Goal: Information Seeking & Learning: Learn about a topic

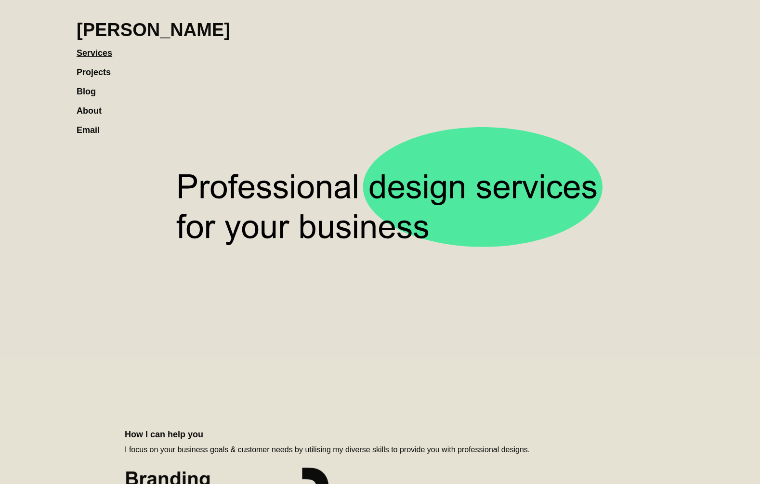
click at [92, 106] on link "About" at bounding box center [94, 105] width 35 height 19
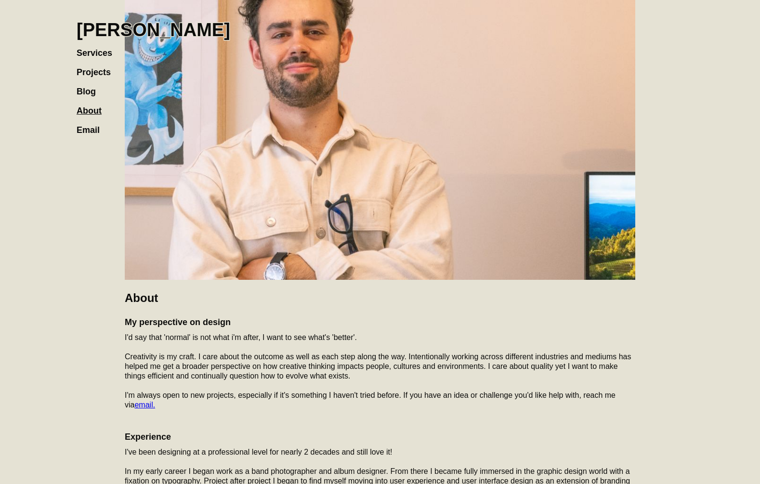
scroll to position [186, 0]
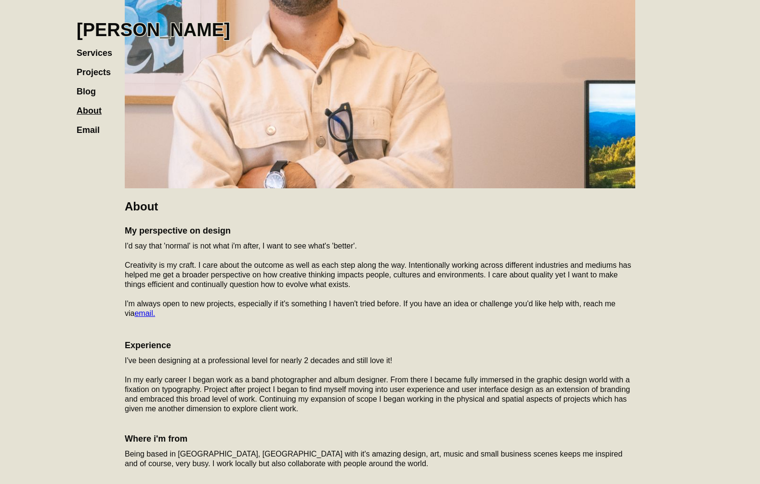
click at [124, 228] on div "About My perspective on design I'd say that 'normal' is not what i'm after, I w…" at bounding box center [380, 204] width 607 height 712
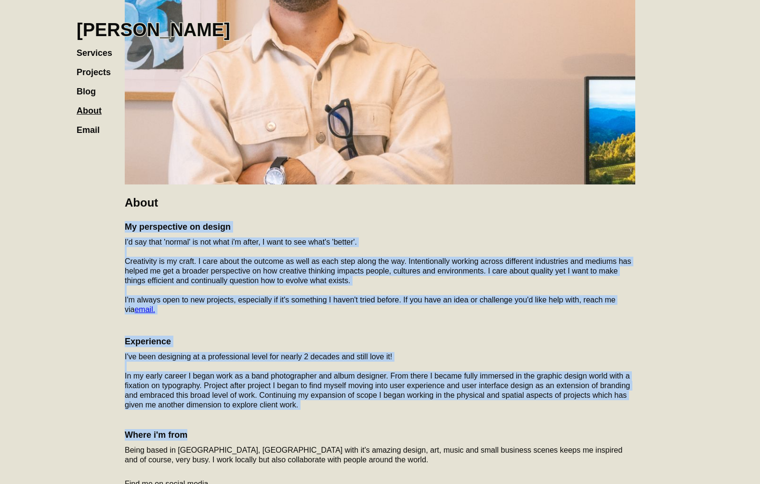
scroll to position [295, 0]
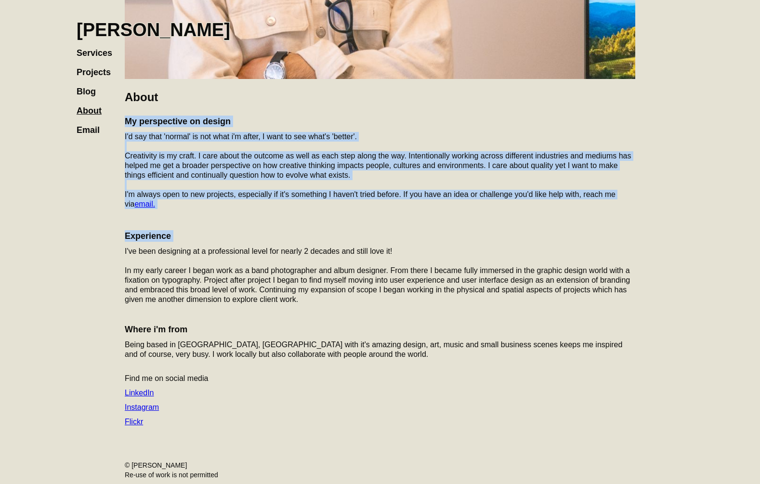
drag, startPoint x: 126, startPoint y: 231, endPoint x: 188, endPoint y: 215, distance: 63.6
click at [190, 237] on div "My perspective on design I'd say that 'normal' is not what i'm after, I want to…" at bounding box center [380, 271] width 511 height 321
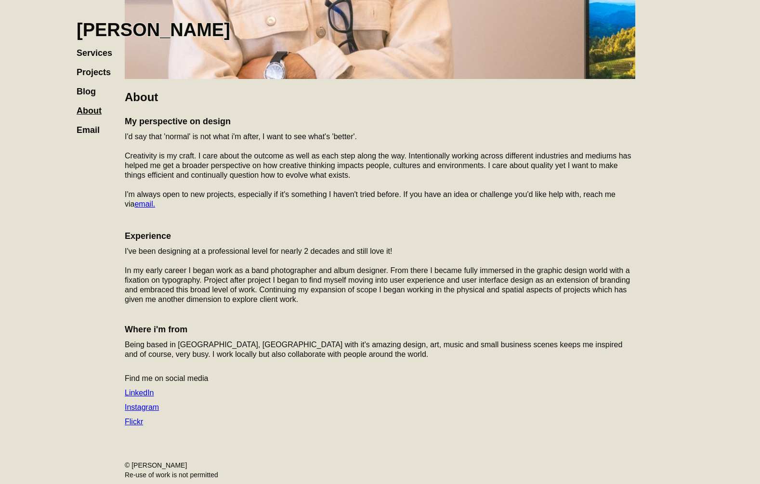
click at [188, 214] on h4 "‍" at bounding box center [380, 220] width 511 height 12
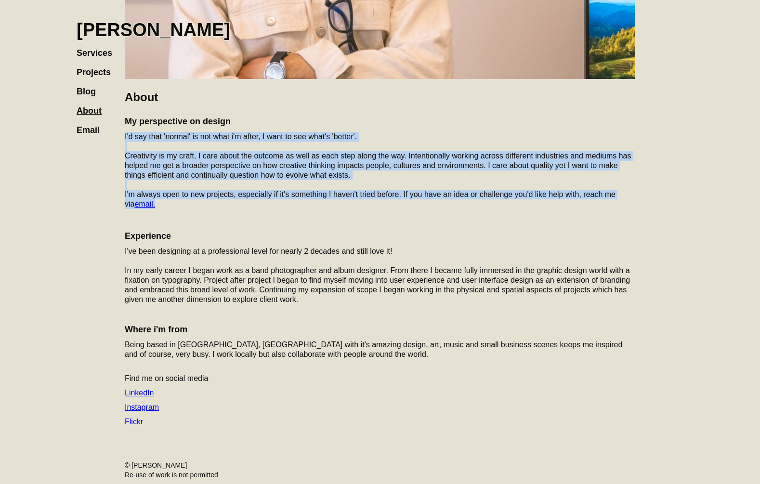
drag, startPoint x: 160, startPoint y: 205, endPoint x: 121, endPoint y: 138, distance: 77.7
click at [121, 138] on div "About My perspective on design I'd say that 'normal' is not what i'm after, I w…" at bounding box center [380, 94] width 607 height 712
copy p "I'd say that 'normal' is not what i'm after, I want to see what's 'better'. Cre…"
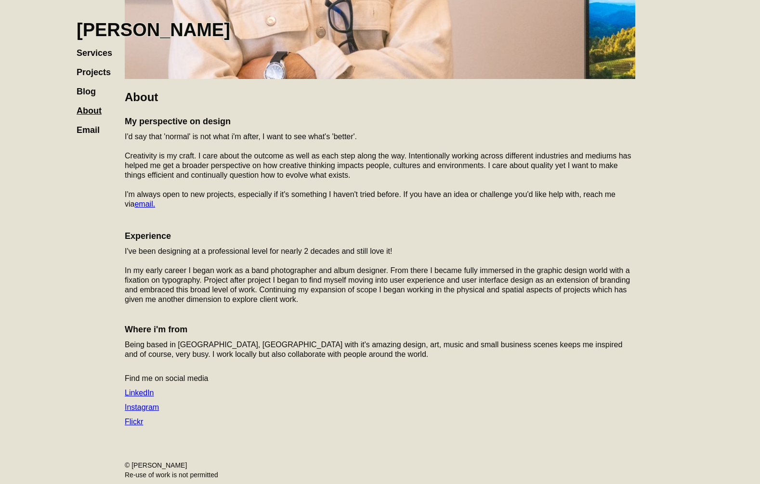
drag, startPoint x: 253, startPoint y: 215, endPoint x: 533, endPoint y: 3, distance: 351.4
click at [255, 214] on h4 "‍" at bounding box center [380, 220] width 511 height 12
click at [123, 16] on link "[PERSON_NAME]" at bounding box center [154, 25] width 154 height 31
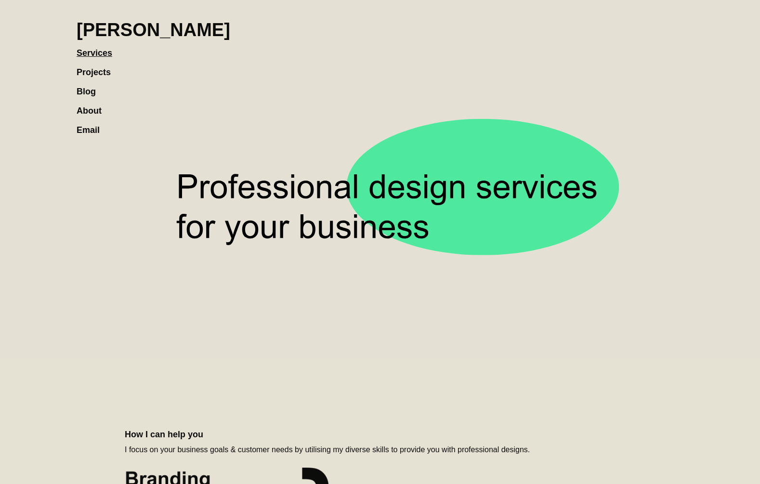
click at [88, 70] on link "Projects" at bounding box center [99, 67] width 44 height 19
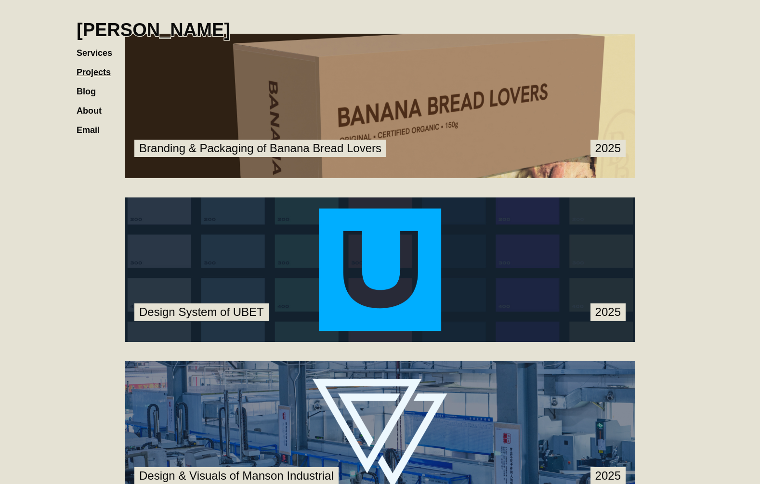
click at [289, 92] on link at bounding box center [380, 106] width 511 height 145
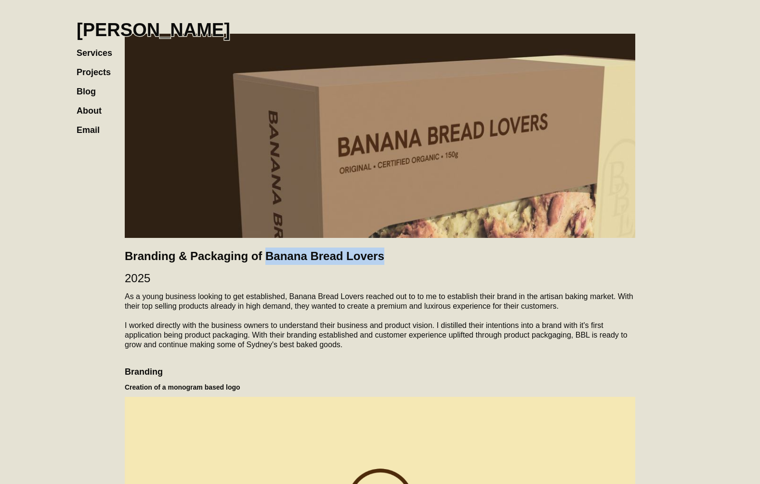
drag, startPoint x: 394, startPoint y: 256, endPoint x: 266, endPoint y: 254, distance: 127.2
click at [266, 254] on h2 "Branding & Packaging of Banana Bread Lovers" at bounding box center [380, 256] width 511 height 17
copy h2 "Banana Bread Lovers"
click at [117, 35] on h1 "[PERSON_NAME]" at bounding box center [154, 29] width 154 height 21
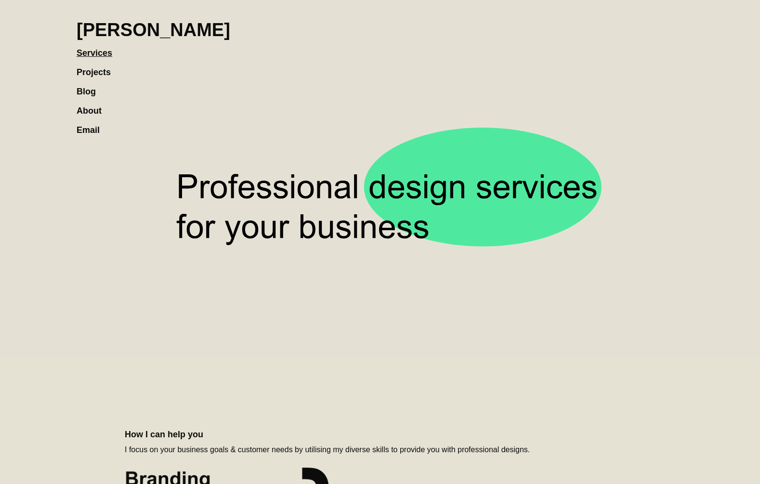
scroll to position [803, 0]
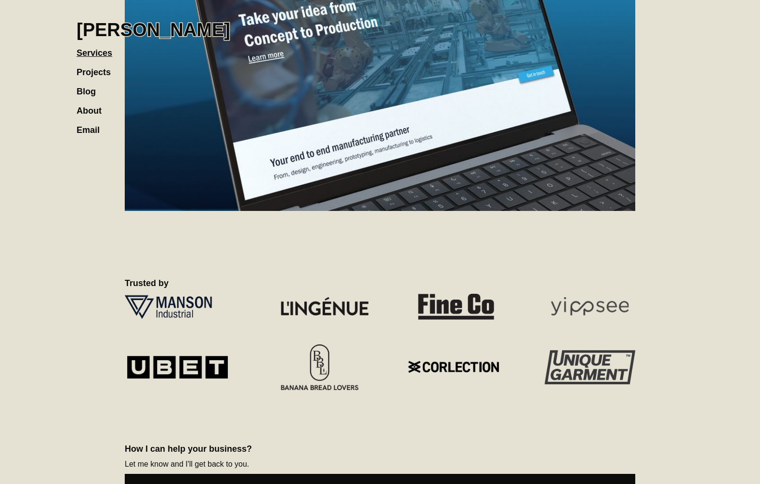
click at [88, 71] on link "Projects" at bounding box center [99, 67] width 44 height 19
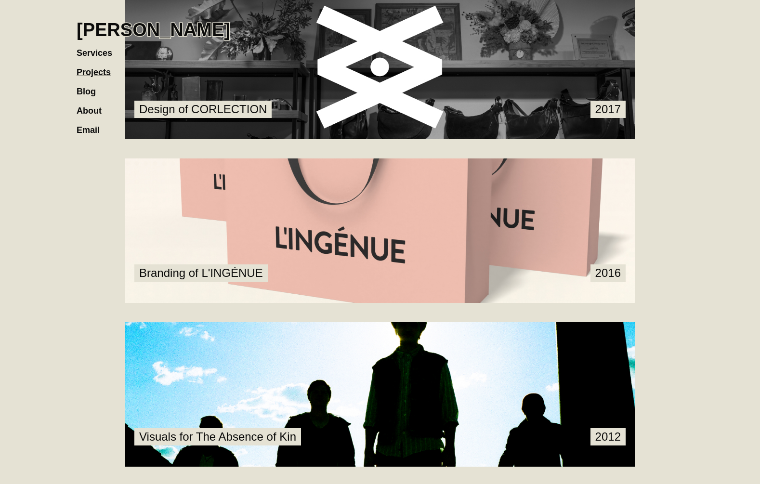
scroll to position [1435, 0]
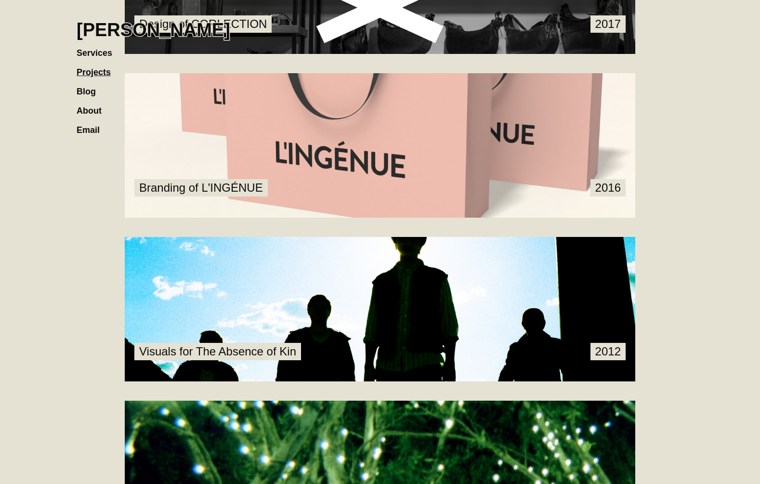
click at [254, 192] on link at bounding box center [380, 145] width 511 height 145
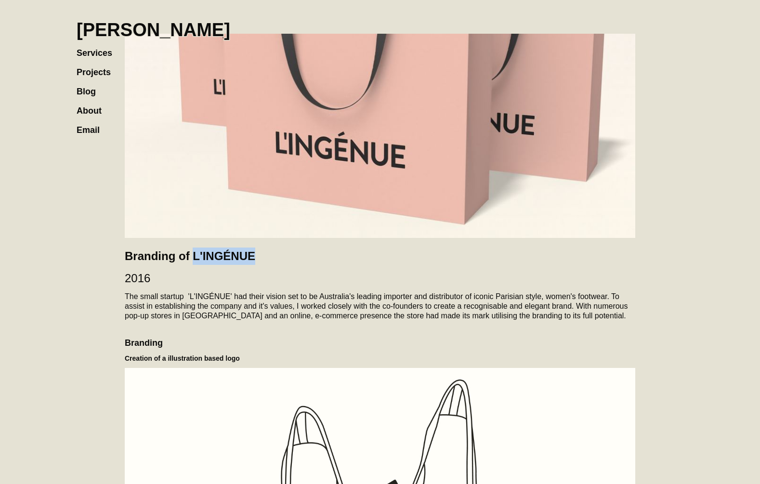
drag, startPoint x: 290, startPoint y: 264, endPoint x: 195, endPoint y: 254, distance: 96.4
click at [195, 254] on h2 "Branding of L'INGÉNUE" at bounding box center [380, 256] width 511 height 17
copy h2 "L'INGÉNUE"
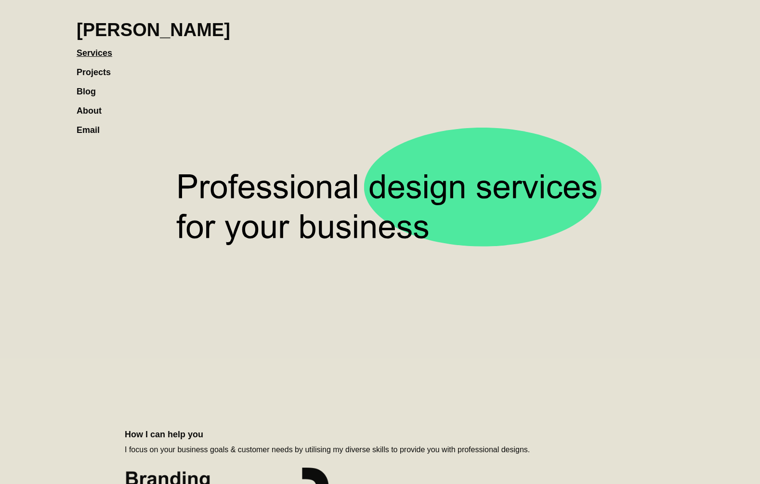
click at [94, 78] on link "Blog" at bounding box center [91, 86] width 29 height 19
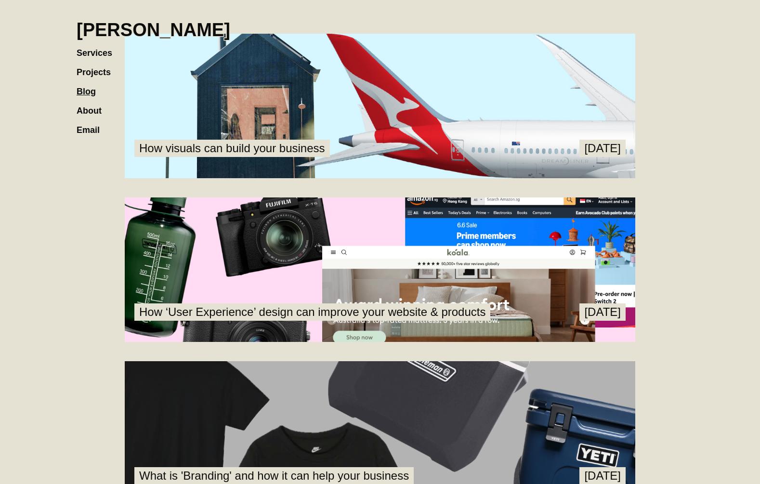
click at [102, 69] on link "Projects" at bounding box center [99, 67] width 44 height 19
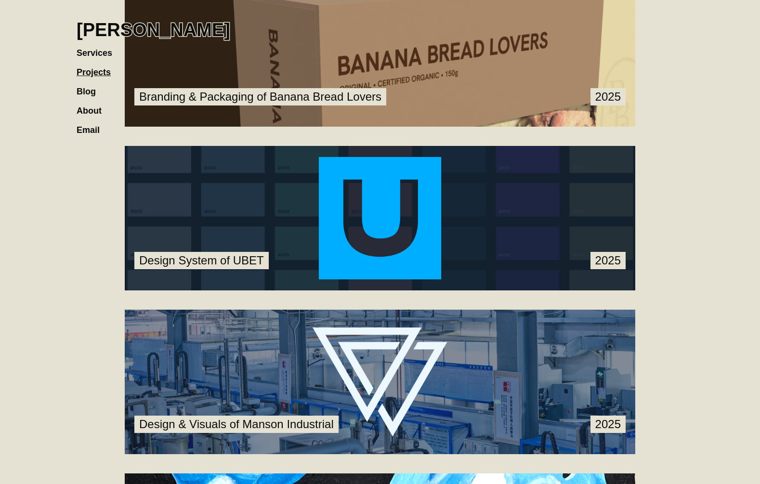
scroll to position [69, 0]
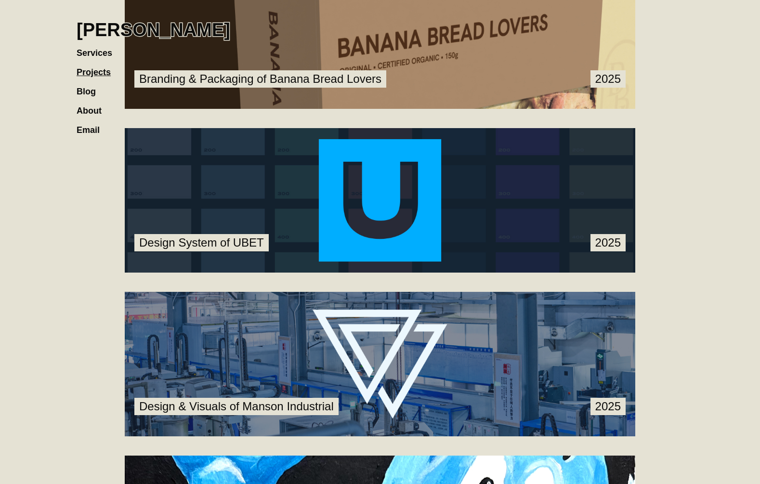
click at [398, 206] on link at bounding box center [380, 200] width 511 height 145
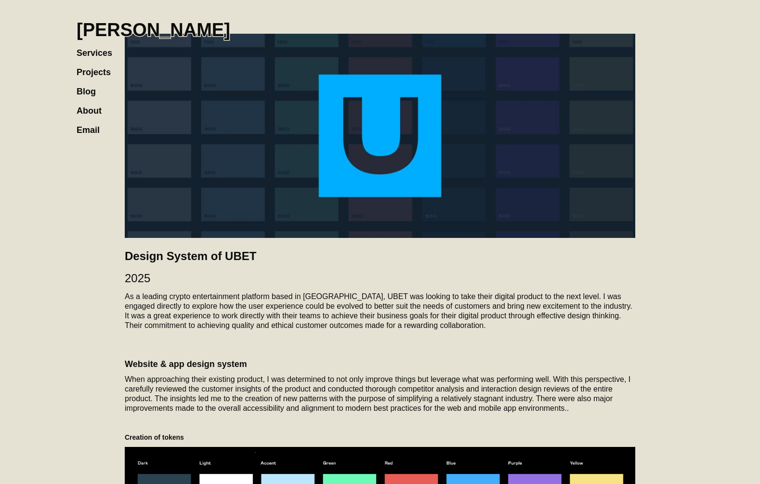
click at [96, 71] on link "Projects" at bounding box center [99, 67] width 44 height 19
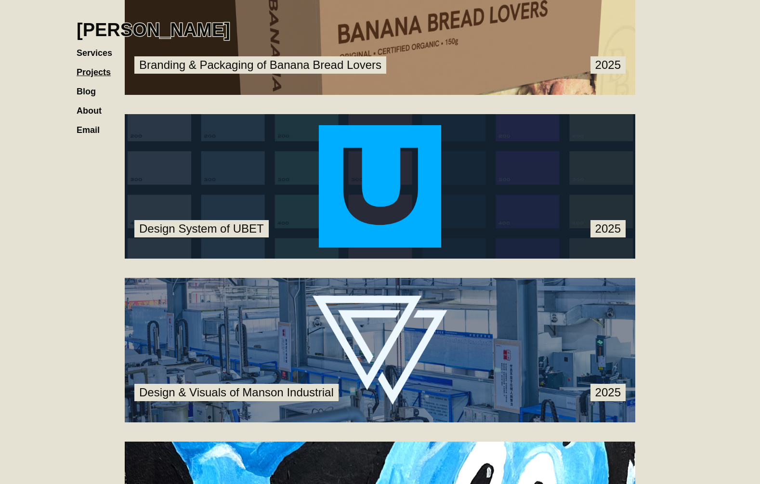
scroll to position [150, 0]
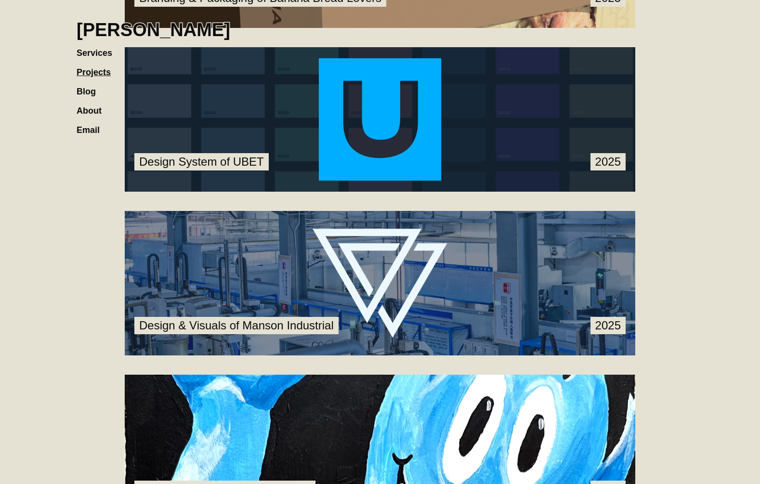
click at [409, 264] on link at bounding box center [380, 283] width 511 height 145
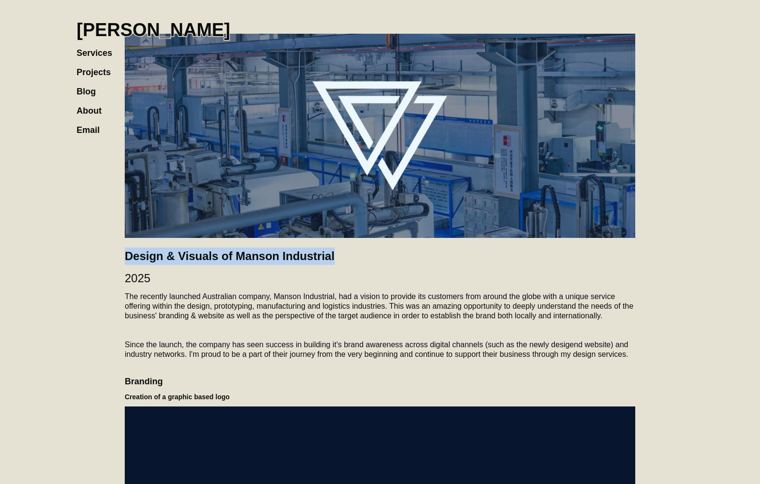
drag, startPoint x: 353, startPoint y: 257, endPoint x: 281, endPoint y: 67, distance: 202.5
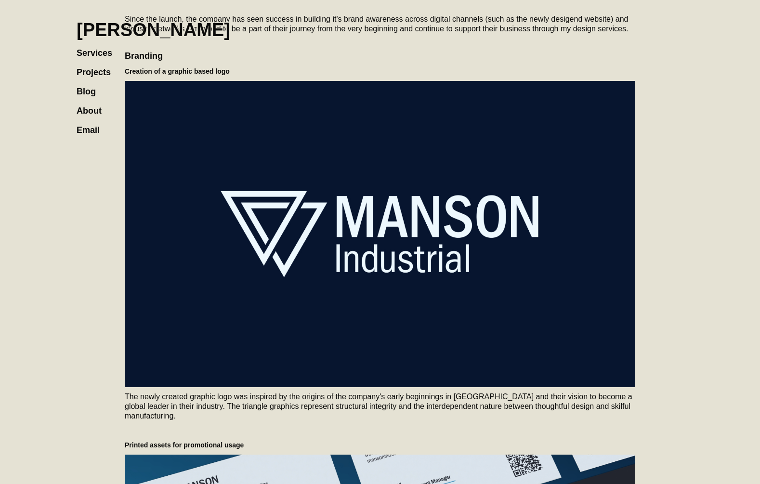
scroll to position [411, 0]
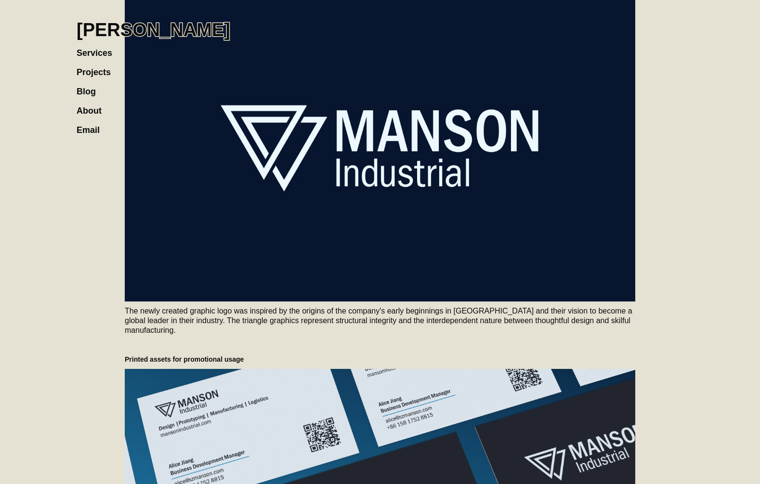
click at [92, 72] on link "Projects" at bounding box center [99, 67] width 44 height 19
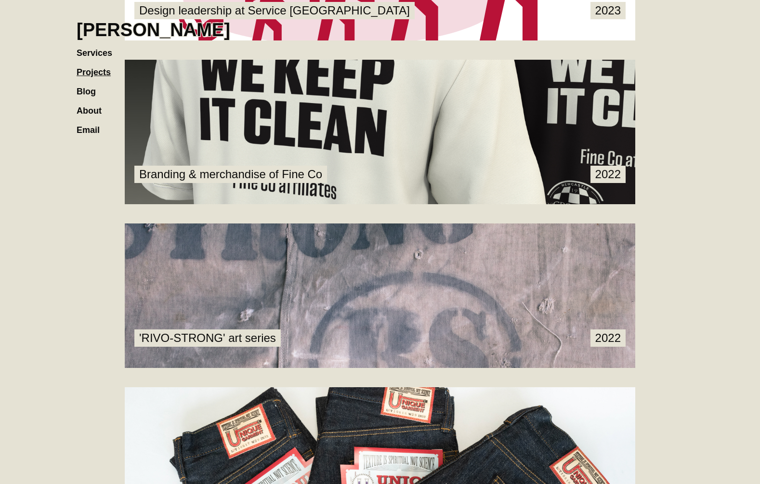
scroll to position [533, 0]
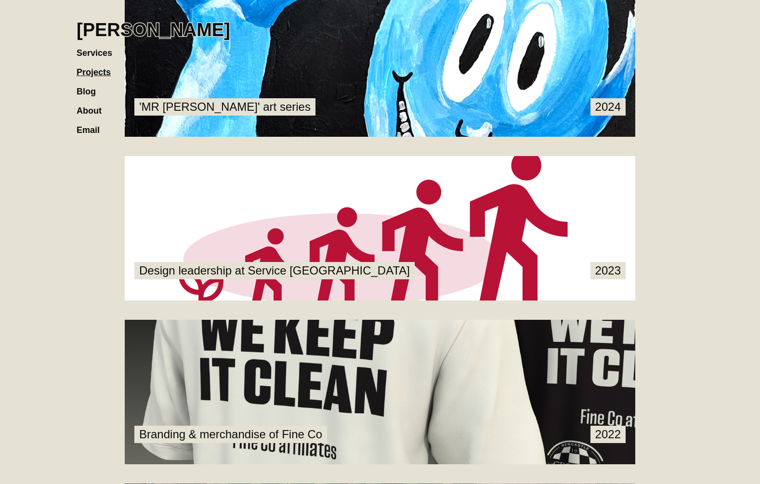
click at [317, 339] on link at bounding box center [380, 392] width 511 height 145
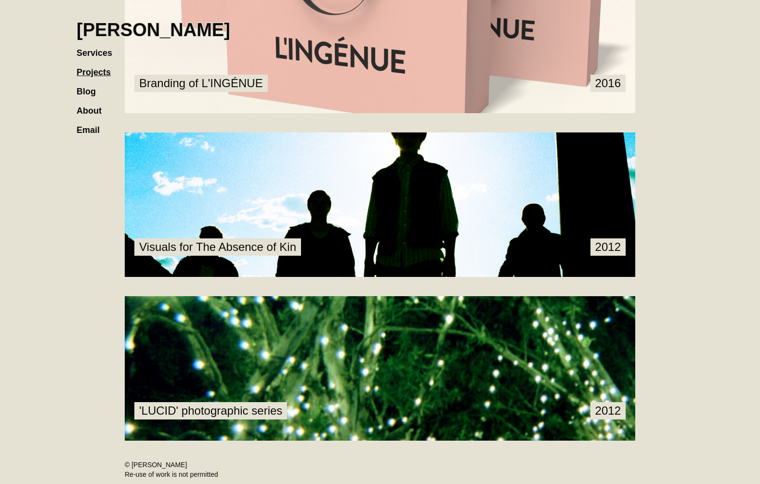
scroll to position [1429, 0]
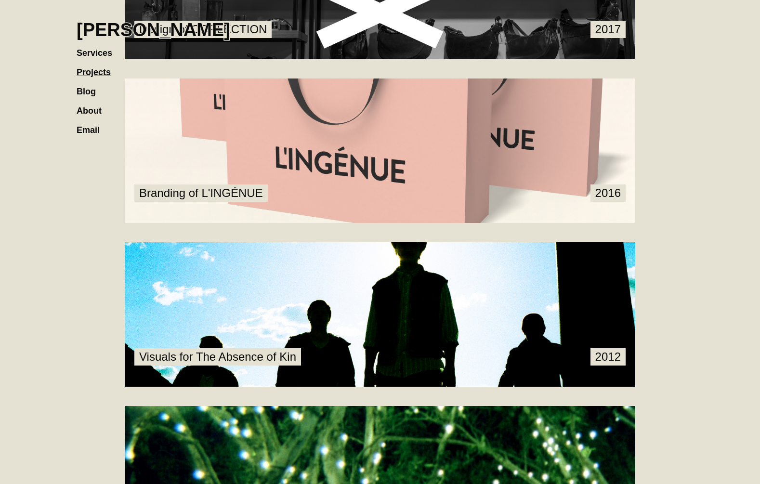
click at [466, 144] on link at bounding box center [380, 151] width 511 height 145
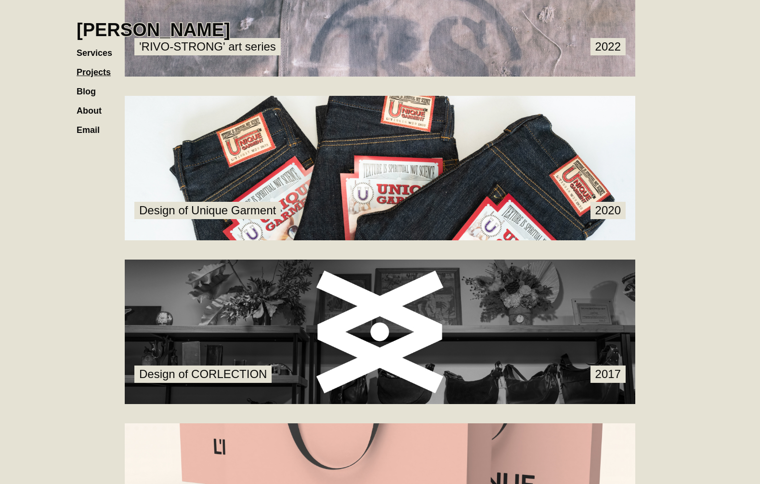
scroll to position [1070, 0]
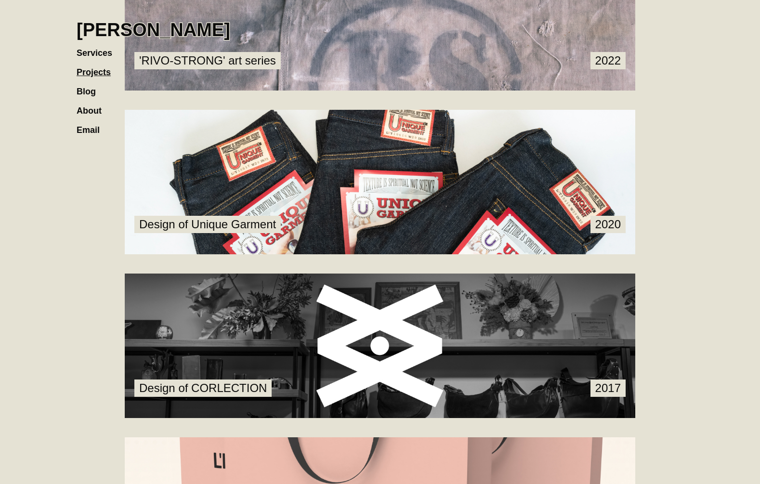
click at [339, 388] on link at bounding box center [380, 346] width 511 height 145
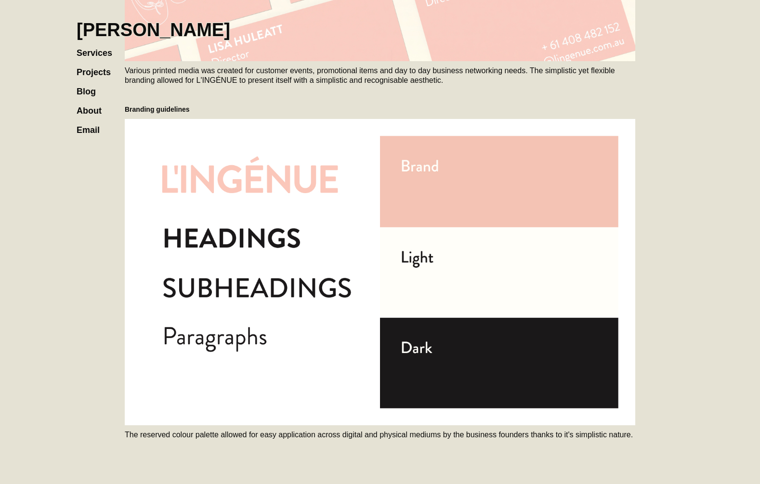
scroll to position [1654, 0]
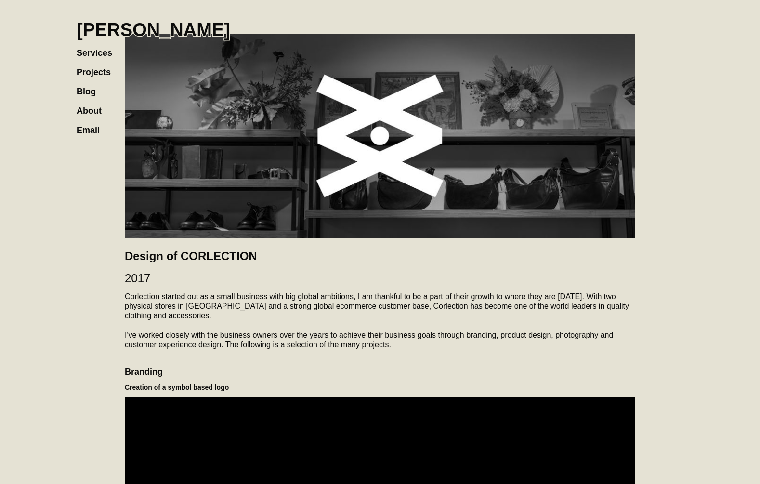
click at [82, 70] on link "Projects" at bounding box center [99, 67] width 44 height 19
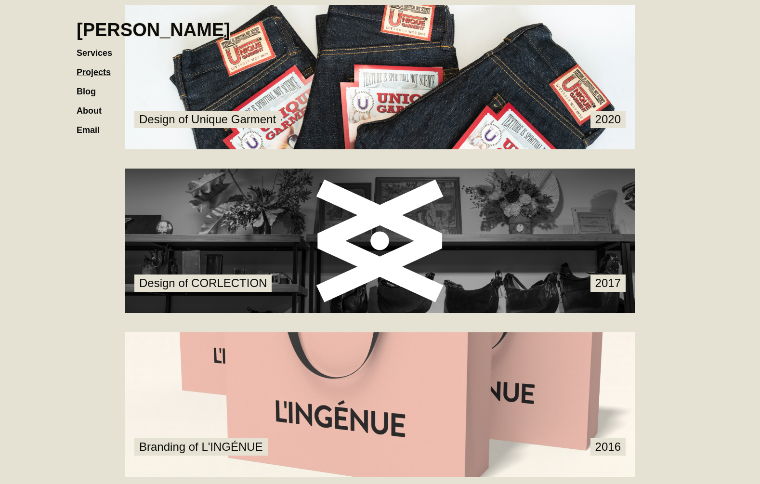
scroll to position [1539, 0]
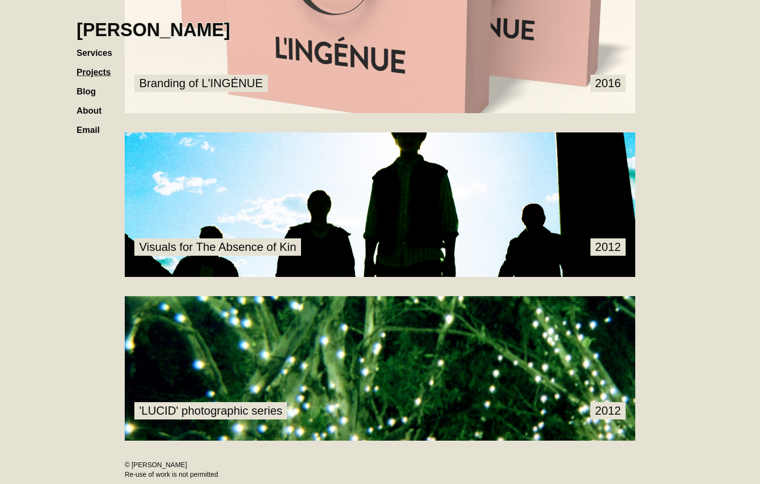
click at [281, 88] on link at bounding box center [380, 41] width 511 height 145
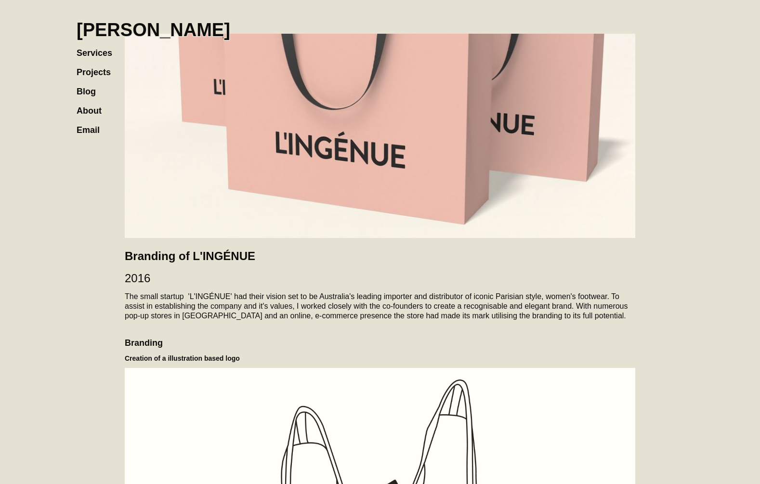
click at [171, 29] on h1 "[PERSON_NAME]" at bounding box center [154, 29] width 154 height 21
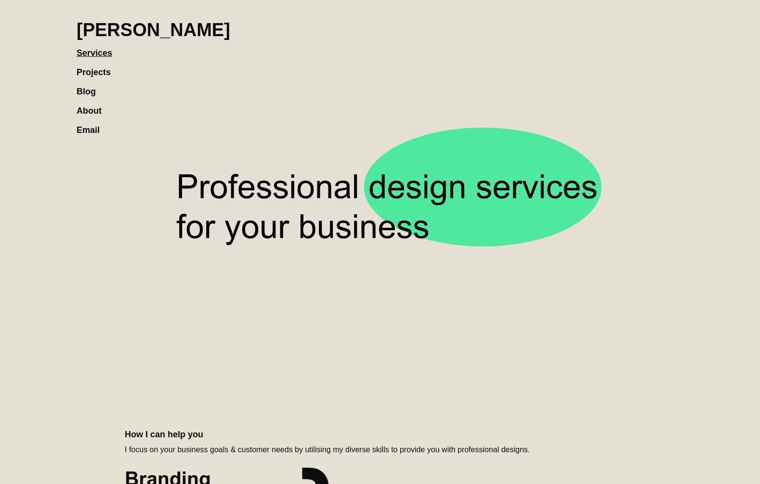
click at [85, 77] on link "Blog" at bounding box center [91, 86] width 29 height 19
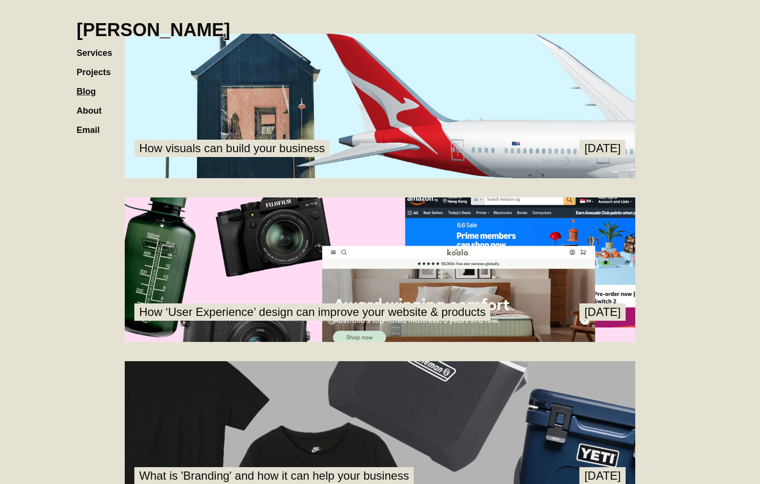
click at [94, 73] on link "Projects" at bounding box center [99, 67] width 44 height 19
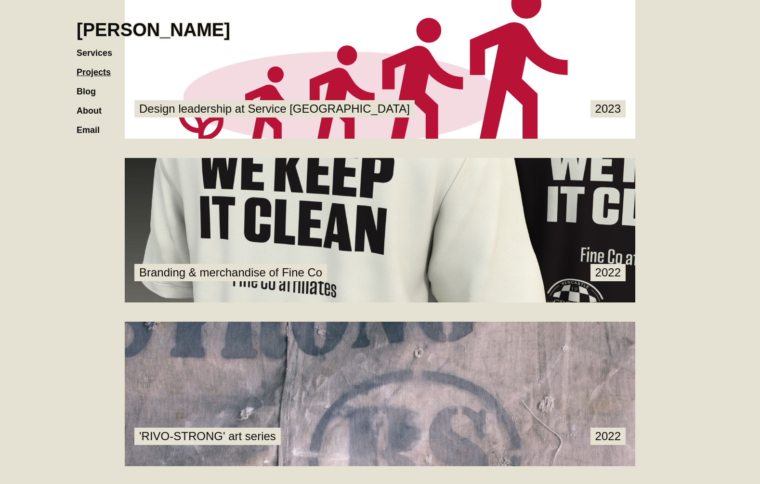
scroll to position [701, 0]
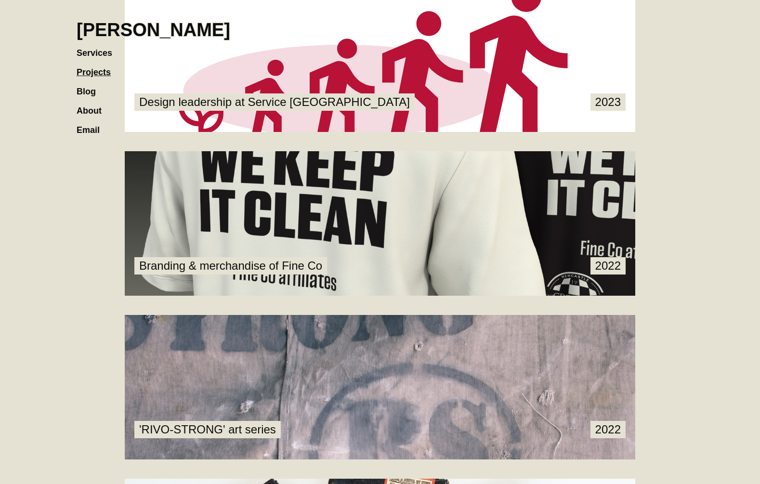
click at [359, 193] on link at bounding box center [380, 223] width 511 height 145
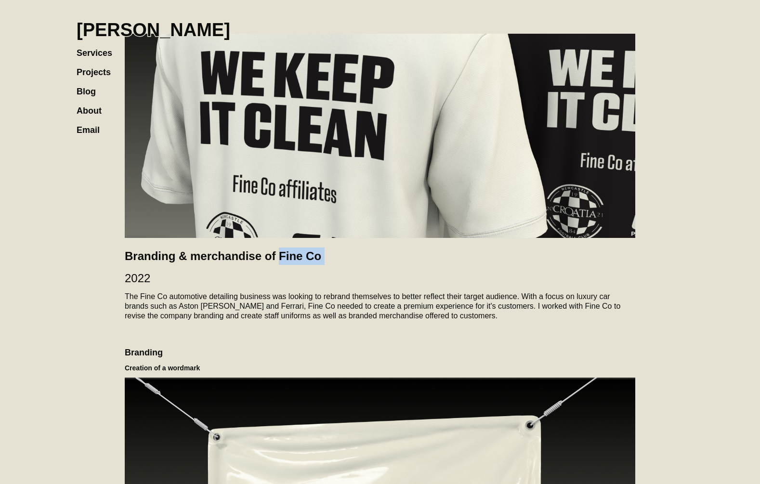
drag, startPoint x: 316, startPoint y: 262, endPoint x: 282, endPoint y: 262, distance: 34.2
click at [99, 68] on link "Projects" at bounding box center [99, 67] width 44 height 19
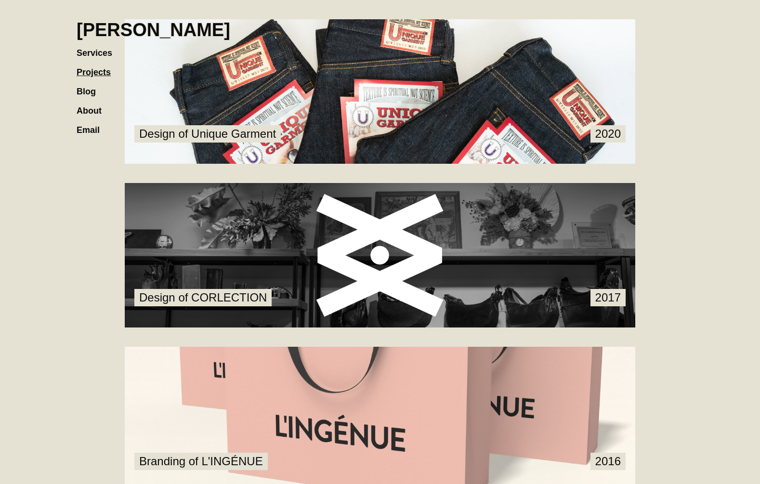
scroll to position [1222, 0]
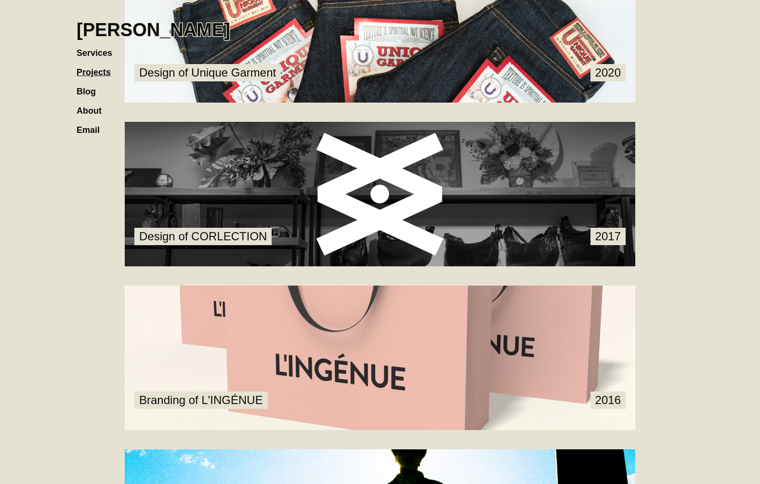
click at [274, 332] on link at bounding box center [380, 358] width 511 height 145
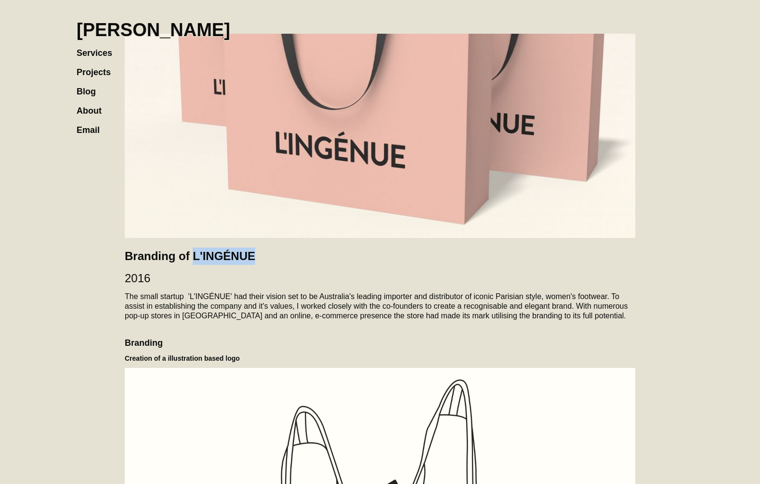
drag, startPoint x: 257, startPoint y: 259, endPoint x: 278, endPoint y: 14, distance: 245.6
click at [194, 257] on h2 "Branding of L'INGÉNUE" at bounding box center [380, 256] width 511 height 17
copy h2 "L'INGÉNUE"
click at [97, 73] on link "Projects" at bounding box center [99, 67] width 44 height 19
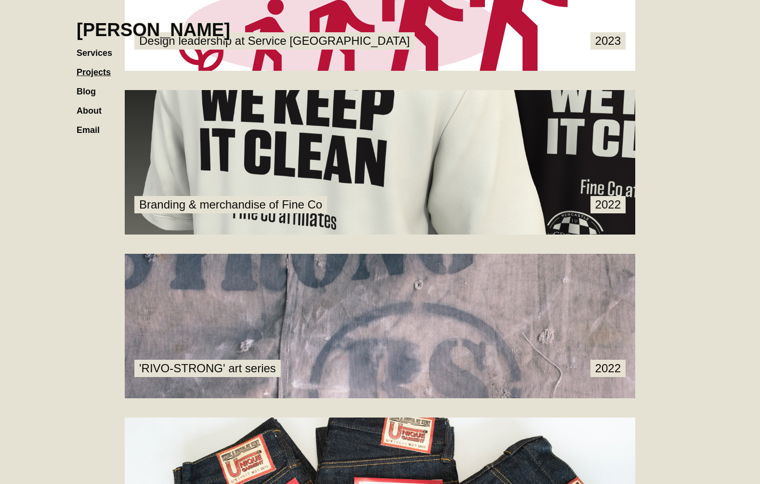
scroll to position [857, 0]
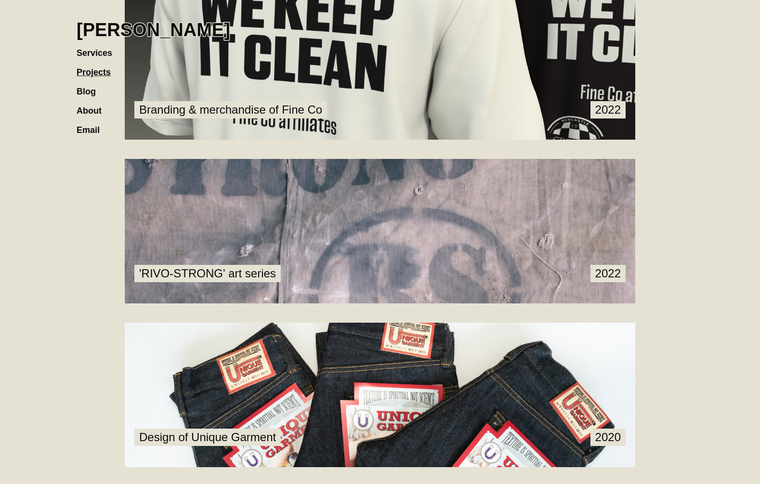
click at [277, 68] on link at bounding box center [380, 67] width 511 height 145
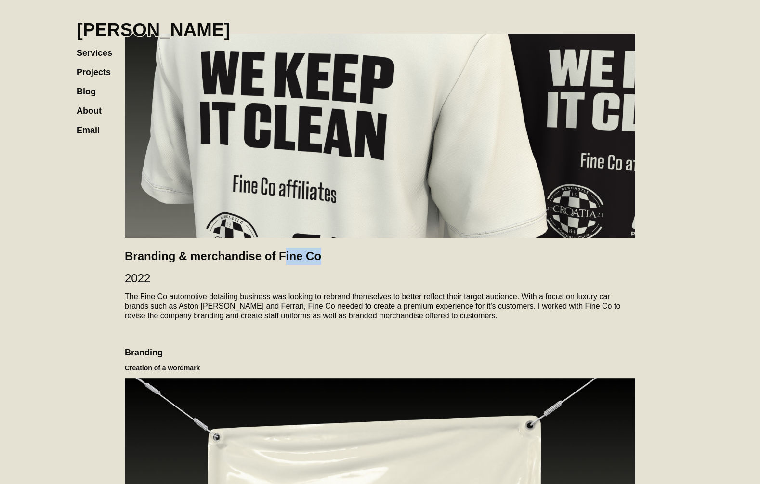
drag, startPoint x: 324, startPoint y: 258, endPoint x: 282, endPoint y: 257, distance: 41.4
click at [282, 257] on h2 "Branding & merchandise of Fine Co" at bounding box center [380, 256] width 511 height 17
drag, startPoint x: 278, startPoint y: 257, endPoint x: 341, endPoint y: 258, distance: 63.1
click at [341, 258] on h2 "Branding & merchandise of Fine Co" at bounding box center [380, 256] width 511 height 17
copy h2 "Fine Co"
